Goal: Task Accomplishment & Management: Use online tool/utility

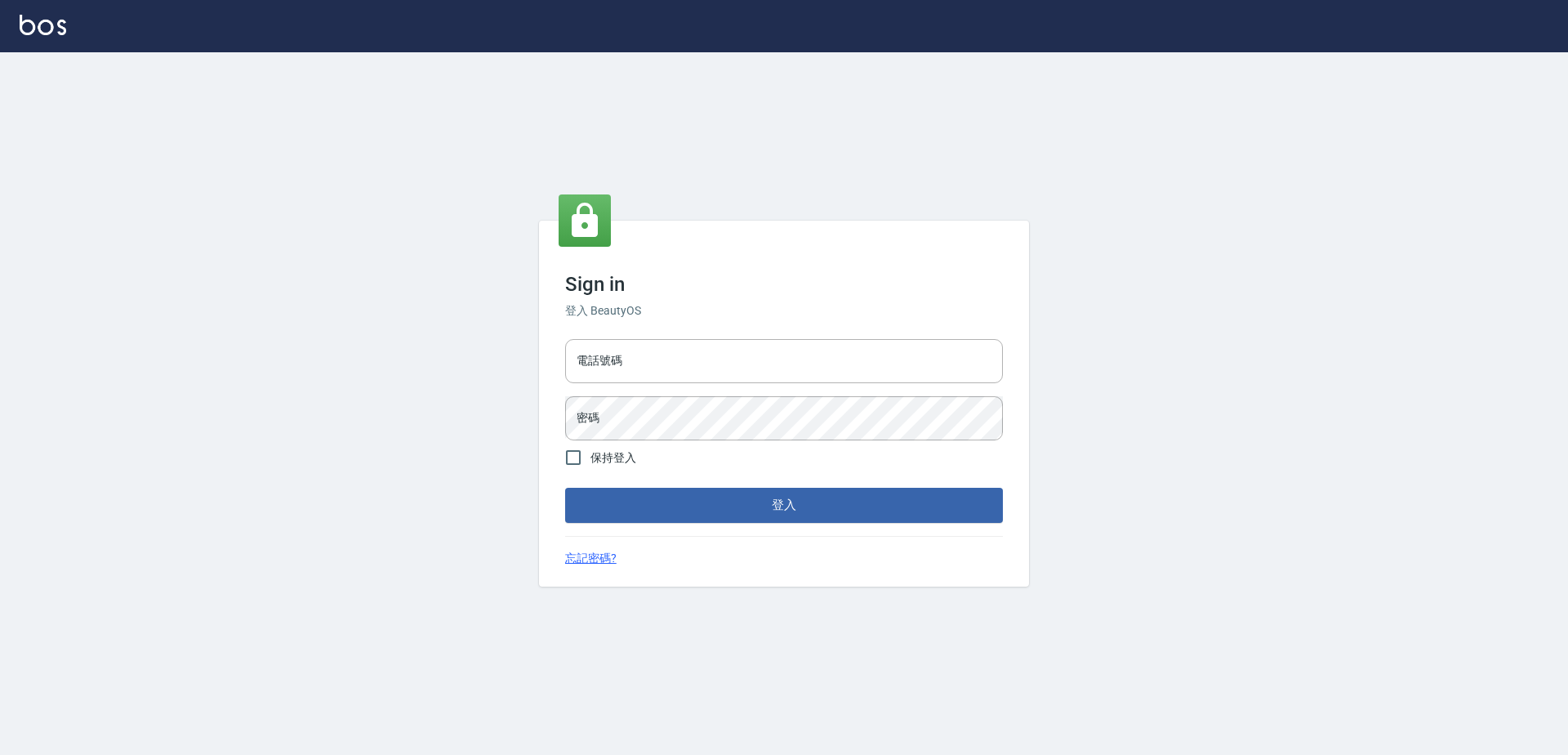
click at [714, 390] on div "電話號碼 電話號碼 密碼 密碼" at bounding box center [784, 389] width 451 height 114
click at [716, 370] on input "電話號碼" at bounding box center [784, 361] width 438 height 44
type input "0923939755"
click at [565, 487] on button "登入" at bounding box center [784, 504] width 438 height 34
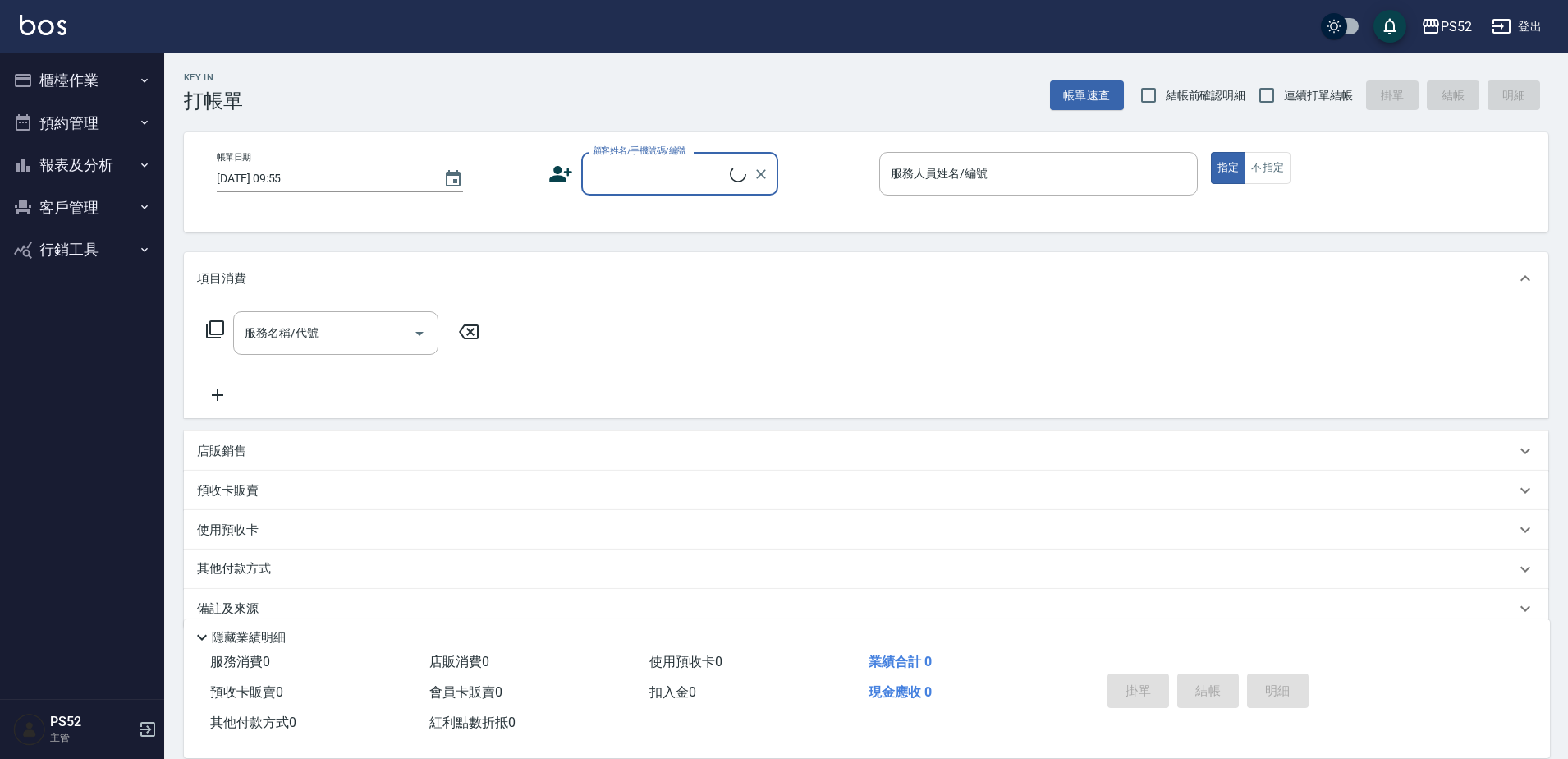
click at [1288, 99] on span "連續打單結帳" at bounding box center [1318, 95] width 69 height 17
click at [1284, 99] on input "連續打單結帳" at bounding box center [1266, 94] width 35 height 35
checkbox input "true"
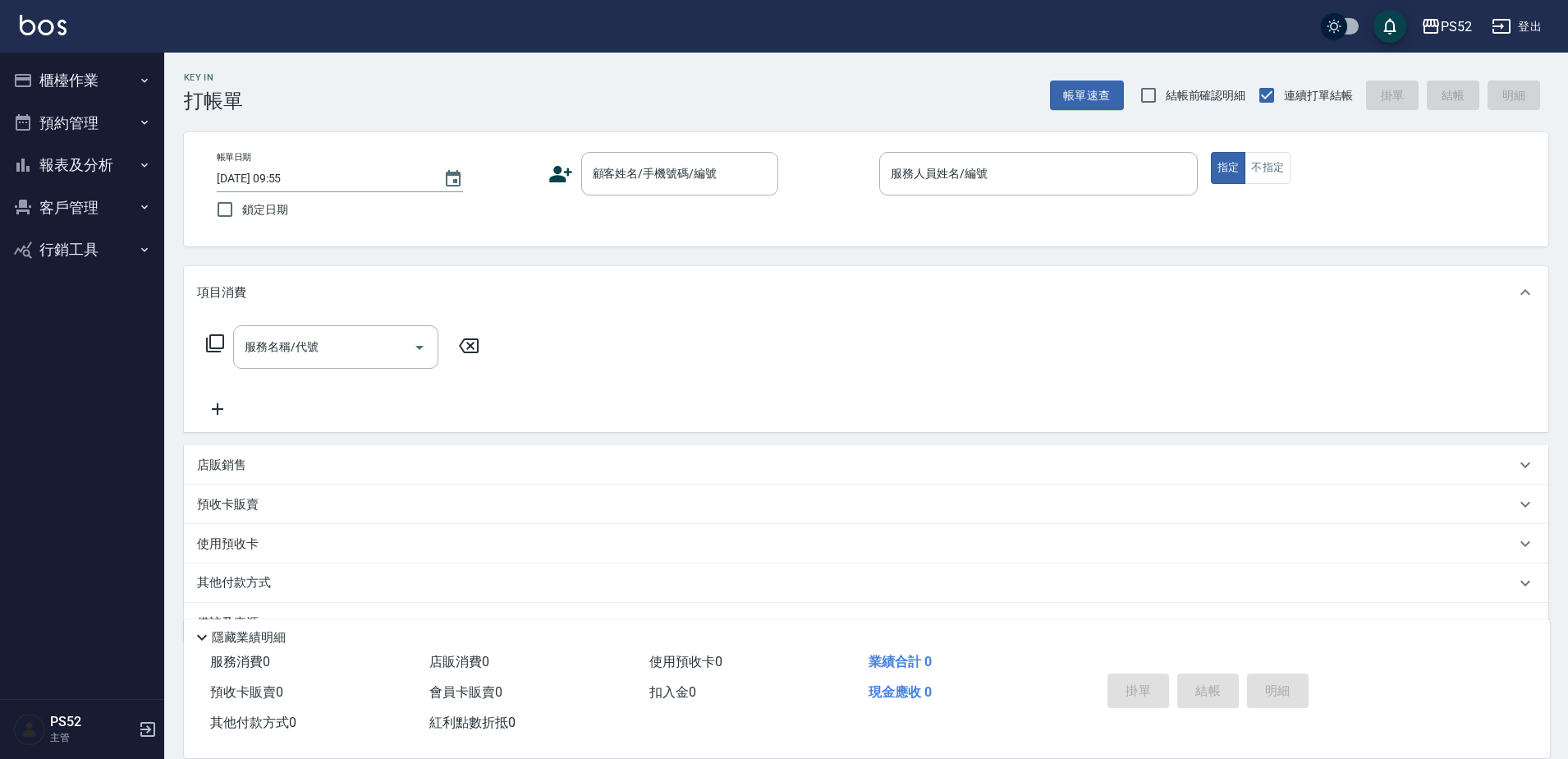
click at [108, 90] on button "櫃檯作業" at bounding box center [82, 80] width 151 height 43
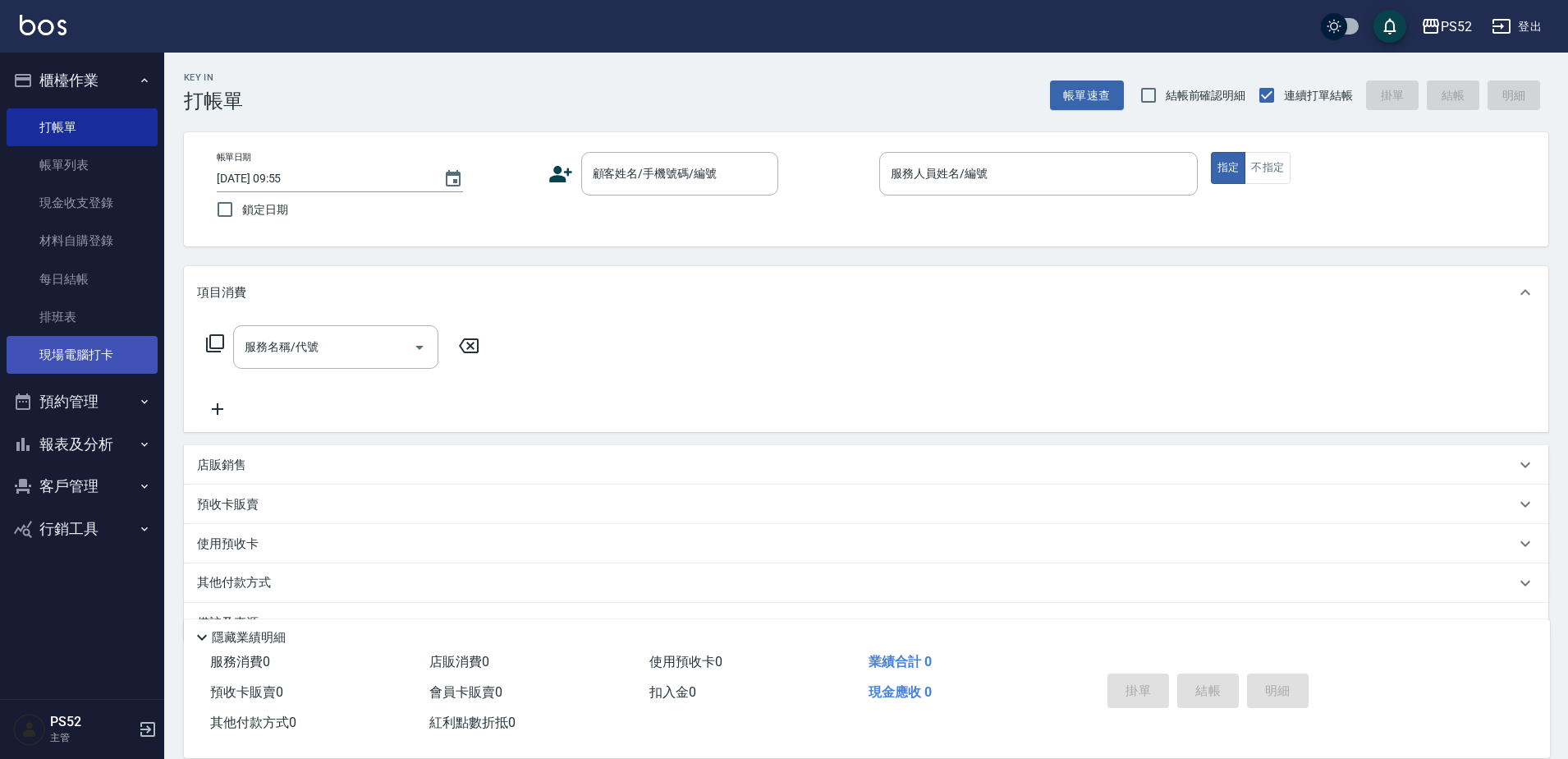
click at [110, 343] on link "現場電腦打卡" at bounding box center [82, 354] width 151 height 38
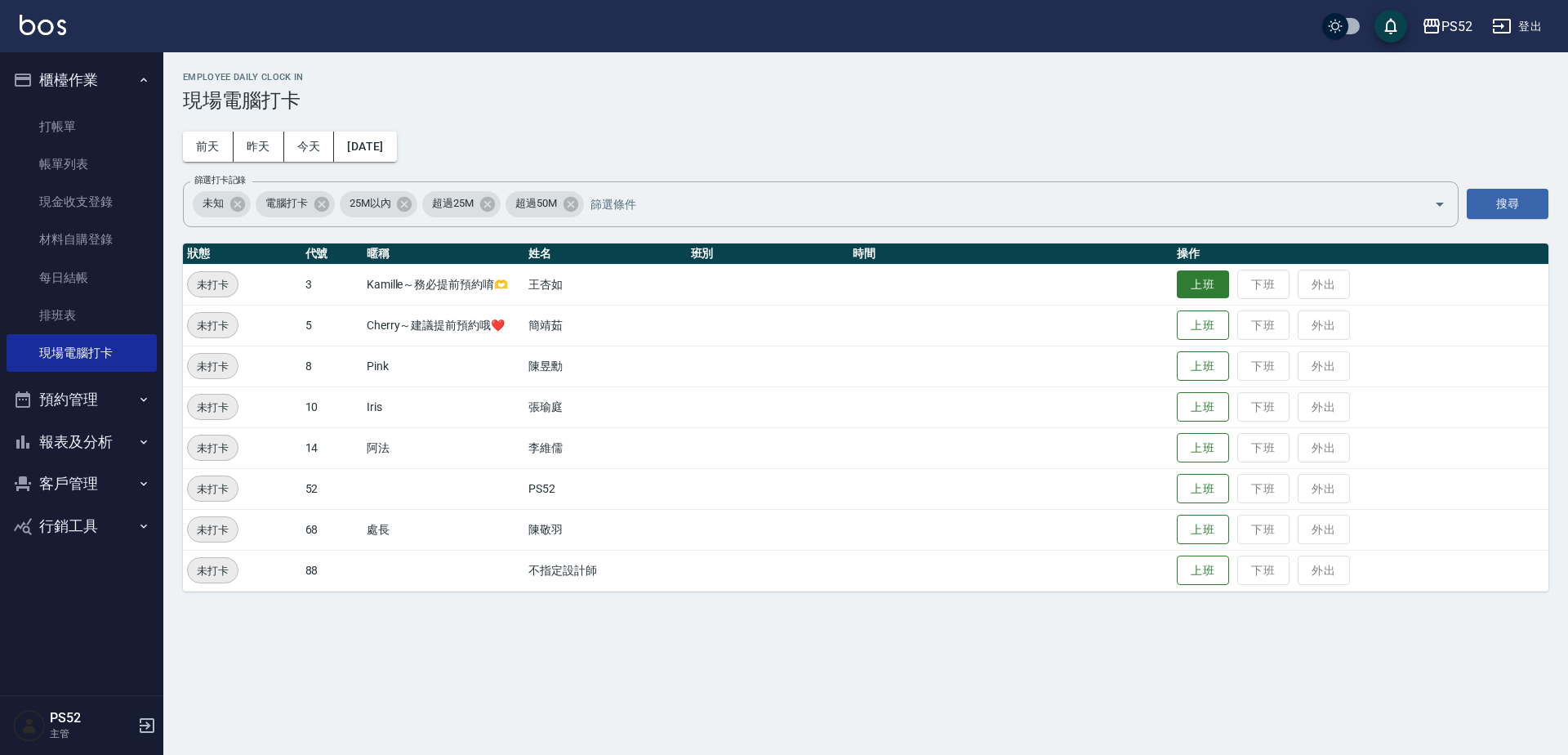
click at [1194, 294] on button "上班" at bounding box center [1203, 284] width 52 height 29
